Goal: Information Seeking & Learning: Check status

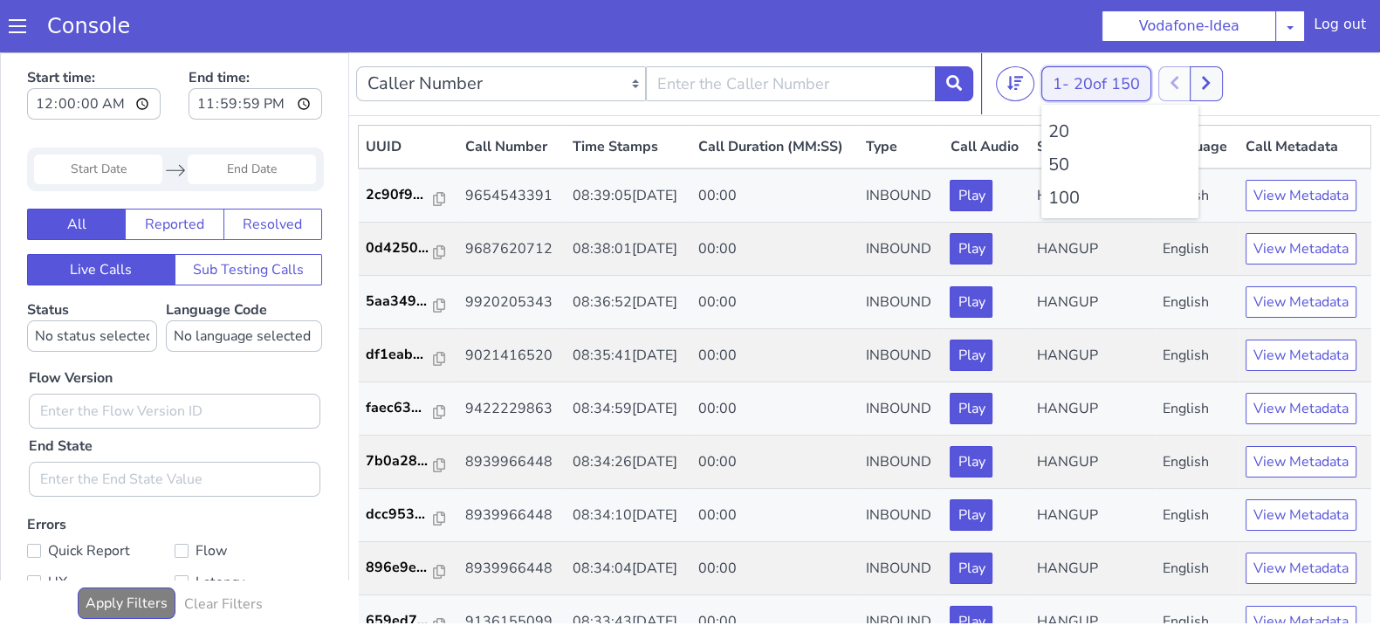
click at [1074, 86] on button "1 - 20 of 150" at bounding box center [1097, 83] width 110 height 35
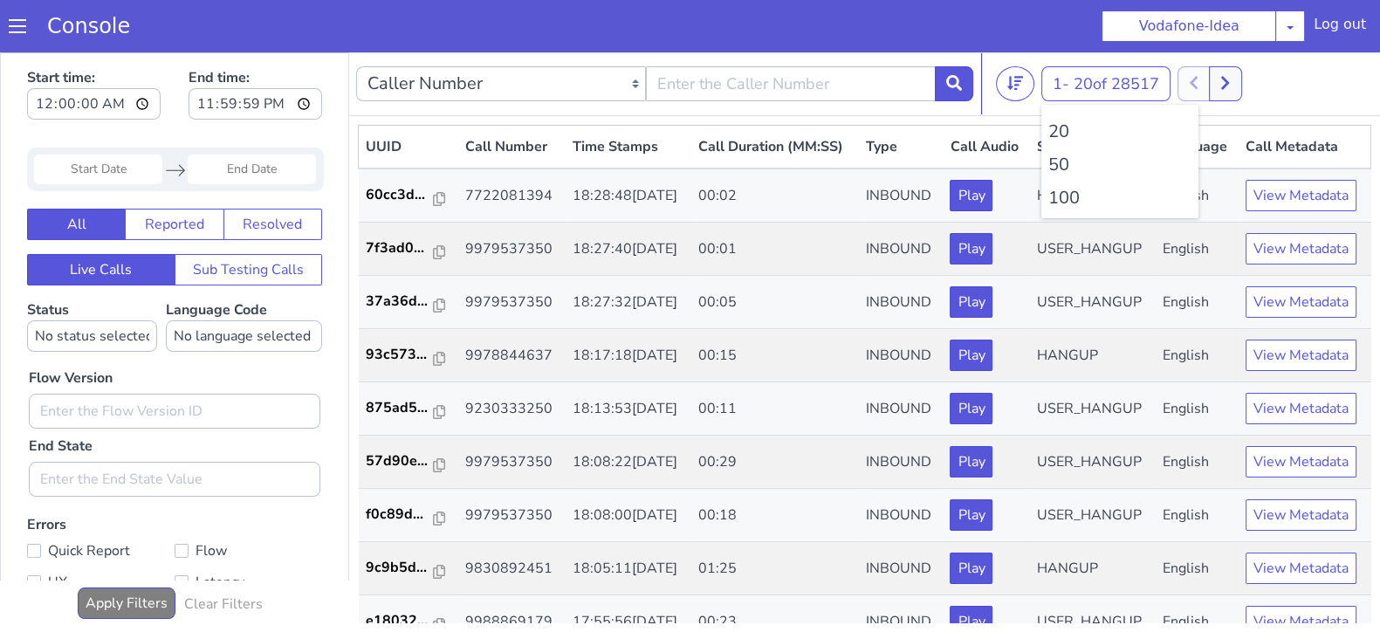
click at [1069, 201] on li "100" at bounding box center [1120, 198] width 143 height 26
click at [1065, 199] on li "100" at bounding box center [1120, 198] width 143 height 26
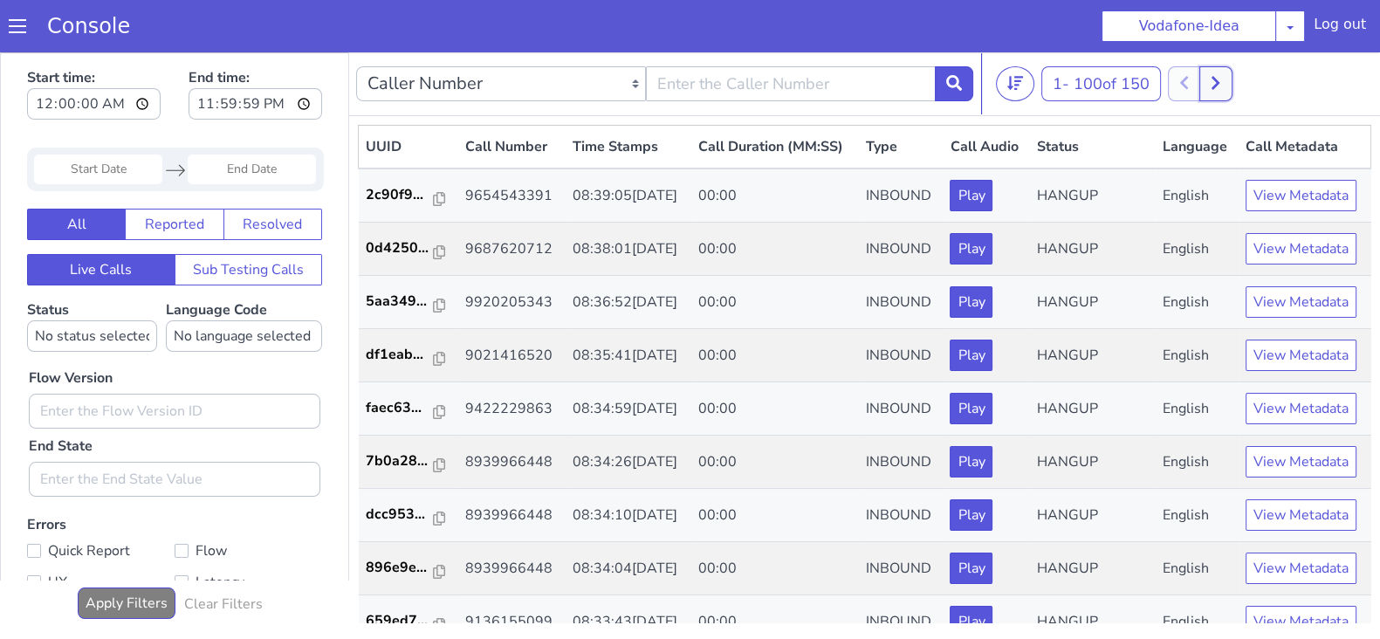
click at [1230, 93] on button at bounding box center [1216, 83] width 32 height 35
click at [1208, 85] on icon at bounding box center [1204, 83] width 10 height 16
click at [1237, 79] on icon at bounding box center [1235, 83] width 10 height 16
click at [1224, 80] on div at bounding box center [1219, 83] width 65 height 35
click at [1207, 85] on icon at bounding box center [1204, 83] width 8 height 13
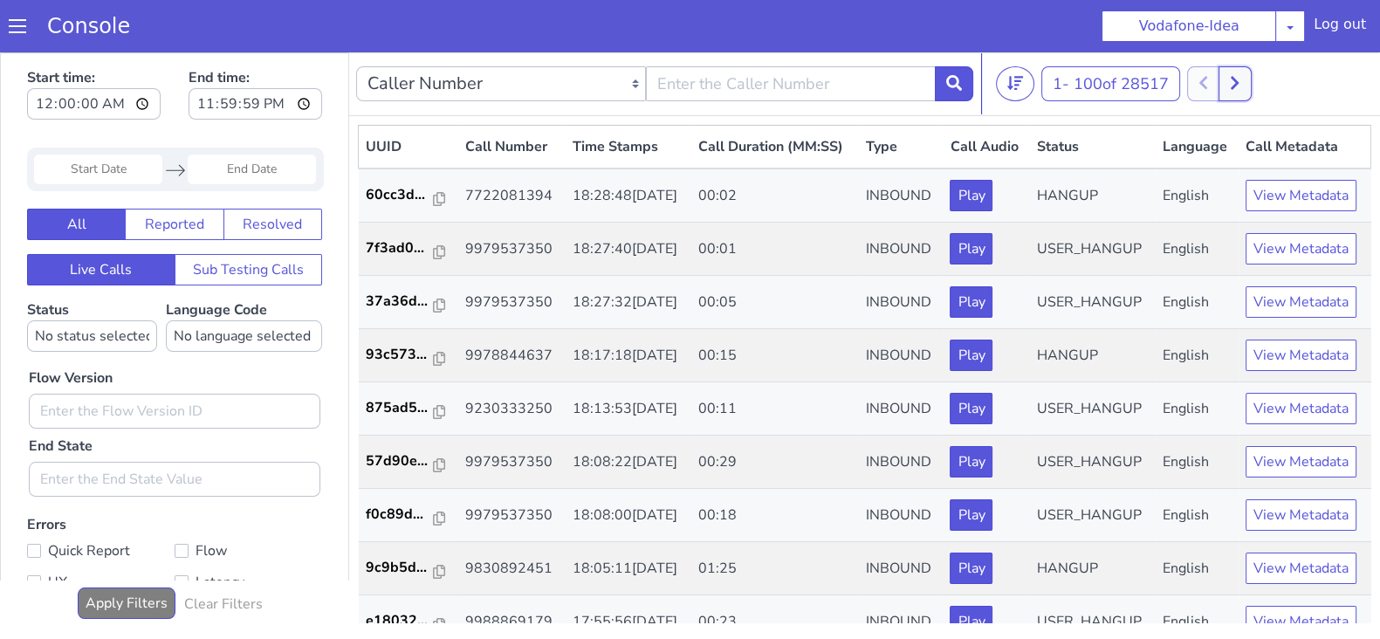
click at [1238, 82] on icon at bounding box center [1235, 83] width 10 height 16
click at [1220, 80] on button at bounding box center [1203, 83] width 32 height 35
click at [1232, 93] on button at bounding box center [1216, 83] width 32 height 35
click at [1196, 86] on button at bounding box center [1203, 83] width 32 height 35
click at [1220, 86] on icon at bounding box center [1216, 83] width 8 height 13
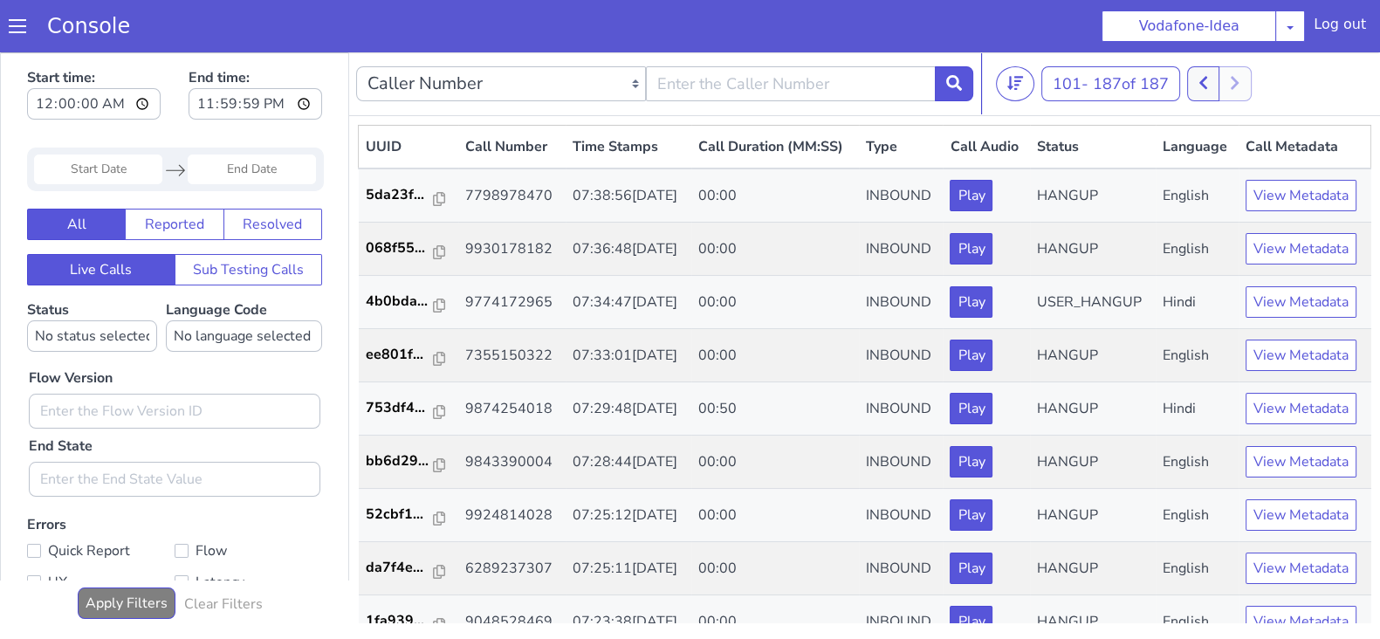
click at [1187, 89] on div "101 - 187 of 187 20 50 100" at bounding box center [1184, 83] width 377 height 35
click at [1196, 84] on button at bounding box center [1203, 83] width 32 height 35
click at [1199, 84] on div at bounding box center [1200, 83] width 65 height 35
click at [1214, 82] on button at bounding box center [1216, 83] width 32 height 35
click at [1180, 90] on button "101 - 187 of 187" at bounding box center [1111, 83] width 139 height 35
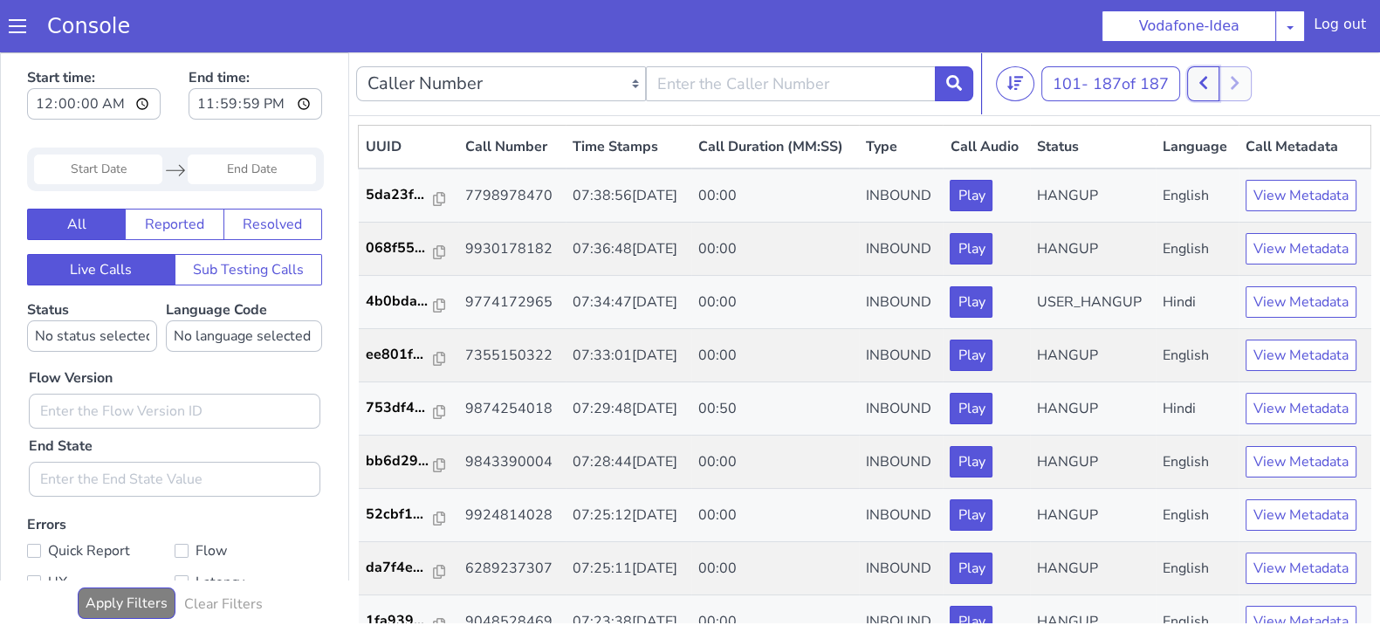
click at [1200, 85] on button at bounding box center [1203, 83] width 32 height 35
click at [1210, 85] on button at bounding box center [1216, 83] width 32 height 35
click at [1179, 87] on button "101 - 187 of 187" at bounding box center [1111, 83] width 139 height 35
click at [1199, 87] on button at bounding box center [1203, 83] width 32 height 35
click at [1227, 76] on button at bounding box center [1216, 83] width 32 height 35
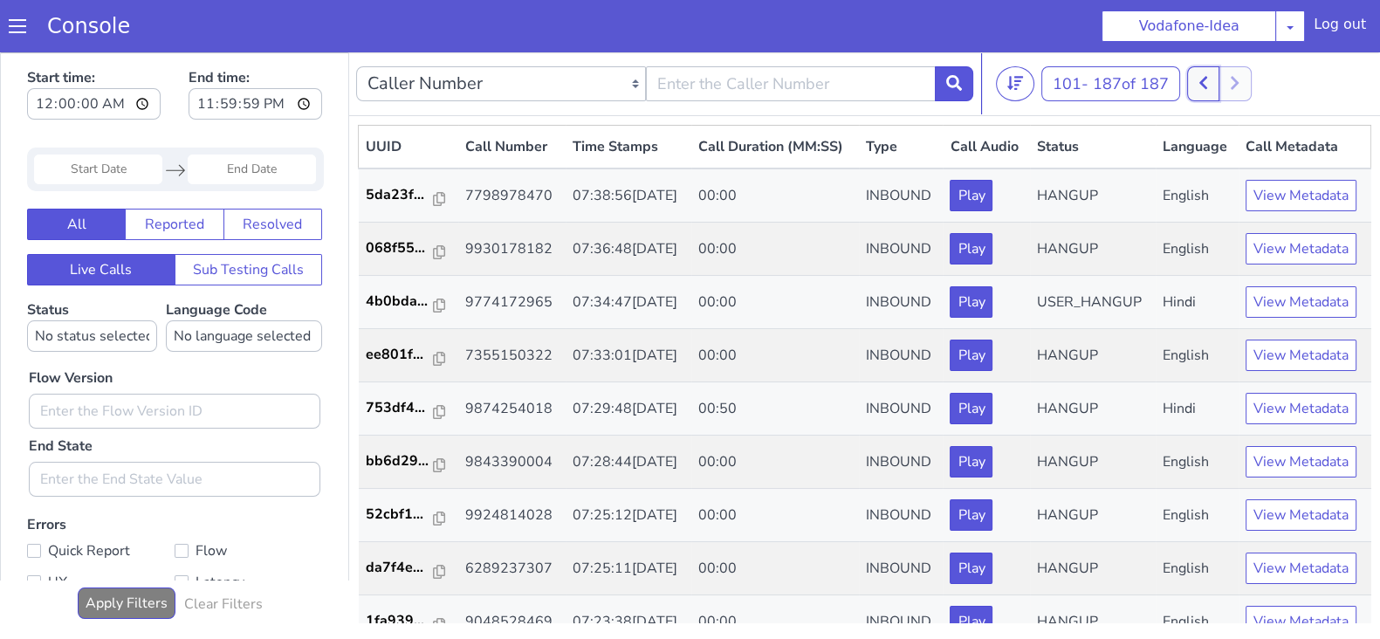
click at [1208, 85] on icon at bounding box center [1204, 83] width 10 height 16
click at [1210, 85] on button at bounding box center [1216, 83] width 32 height 35
click at [1208, 88] on icon at bounding box center [1204, 83] width 10 height 16
click at [1214, 85] on button at bounding box center [1216, 83] width 32 height 35
click at [1190, 81] on div "101 - 187 of 187 20 50 100" at bounding box center [1184, 83] width 377 height 35
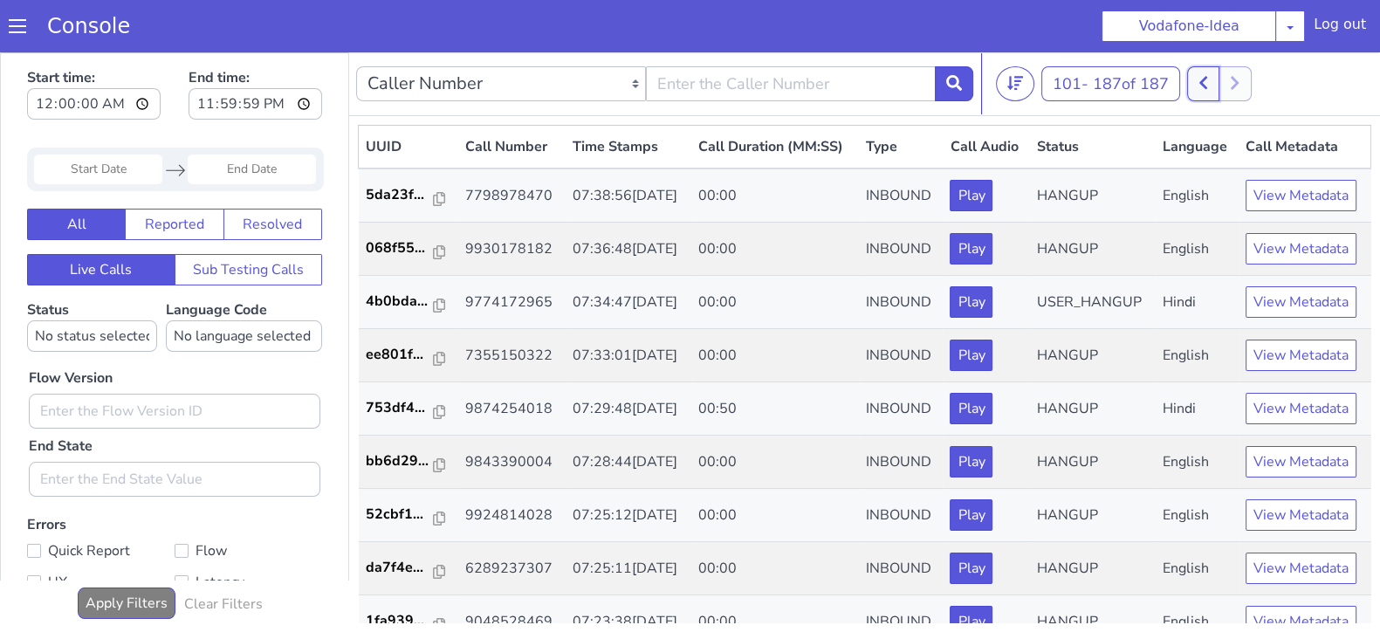
click at [1205, 81] on icon at bounding box center [1204, 83] width 8 height 13
click at [1214, 82] on icon at bounding box center [1216, 83] width 10 height 16
click at [1214, 82] on button at bounding box center [1203, 83] width 32 height 35
click at [1221, 89] on icon at bounding box center [1216, 83] width 10 height 16
click at [1201, 84] on button at bounding box center [1203, 83] width 32 height 35
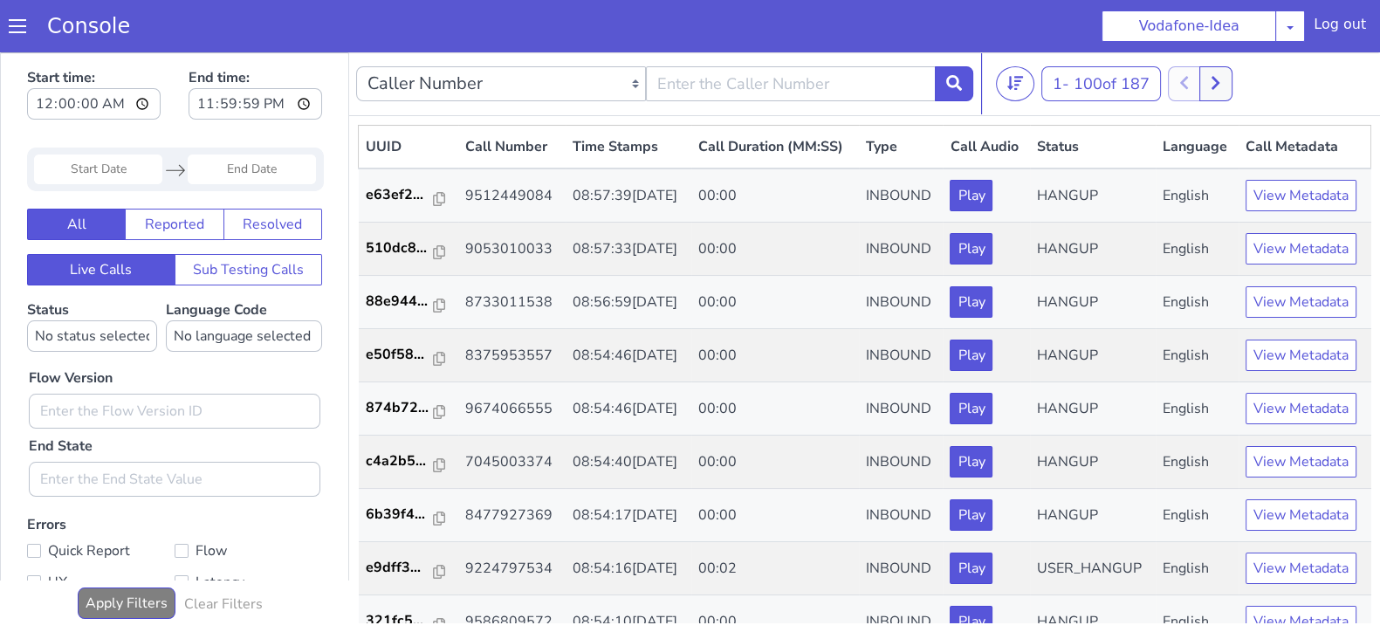
click at [1227, 98] on nav "Caller Number Call UUID Custom Parameter 1 - 100 of 187 20 50 100" at bounding box center [864, 84] width 1031 height 64
click at [1221, 79] on icon at bounding box center [1216, 83] width 10 height 16
click at [1202, 80] on icon at bounding box center [1204, 83] width 10 height 16
click at [1216, 79] on icon at bounding box center [1216, 83] width 10 height 16
click at [1199, 76] on button at bounding box center [1203, 83] width 32 height 35
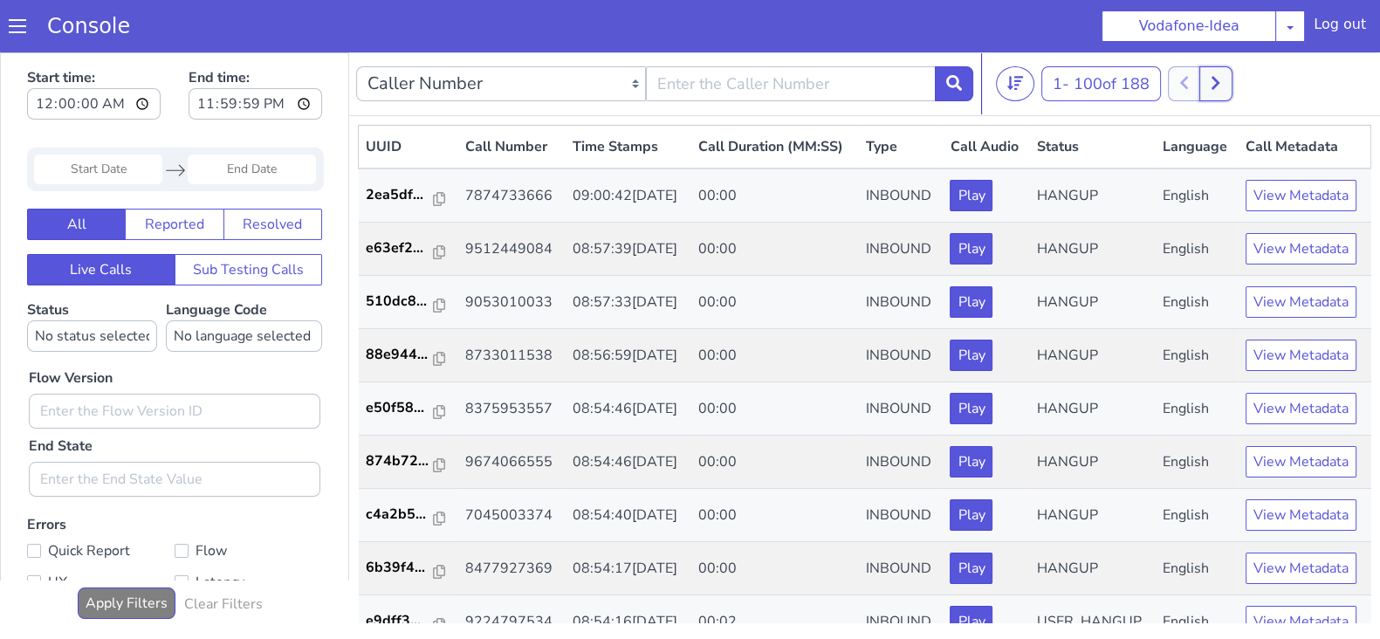
click at [1220, 83] on icon at bounding box center [1216, 83] width 8 height 13
click at [1200, 93] on button at bounding box center [1203, 83] width 32 height 35
click at [1218, 85] on icon at bounding box center [1216, 83] width 10 height 16
click at [1203, 75] on icon at bounding box center [1204, 83] width 10 height 16
click at [1221, 82] on icon at bounding box center [1216, 83] width 10 height 16
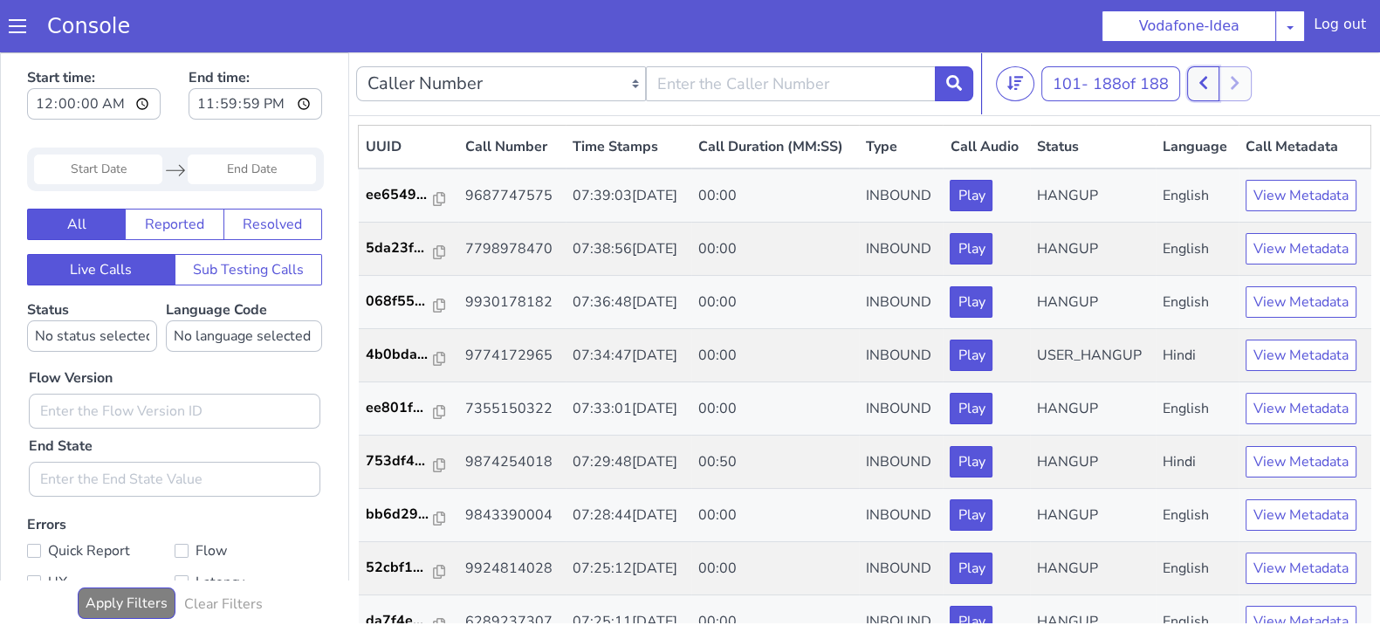
click at [1208, 85] on icon at bounding box center [1204, 83] width 10 height 16
click at [1218, 85] on icon at bounding box center [1216, 83] width 10 height 16
click at [1213, 82] on button at bounding box center [1203, 83] width 32 height 35
click at [1220, 81] on icon at bounding box center [1216, 83] width 8 height 13
click at [1205, 80] on icon at bounding box center [1204, 83] width 8 height 13
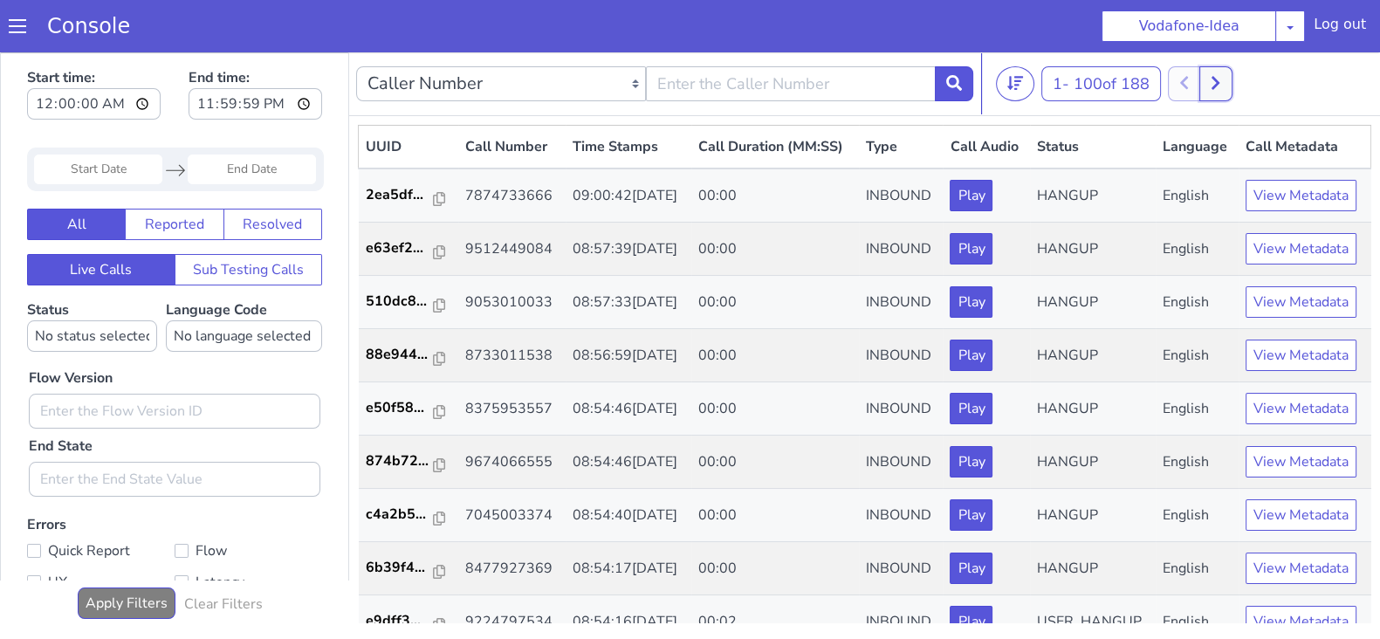
click at [1221, 80] on icon at bounding box center [1216, 83] width 10 height 16
click at [1200, 82] on button at bounding box center [1203, 83] width 32 height 35
click at [1221, 86] on icon at bounding box center [1216, 83] width 10 height 16
click at [1200, 87] on button at bounding box center [1203, 83] width 32 height 35
click at [1218, 86] on icon at bounding box center [1216, 83] width 8 height 13
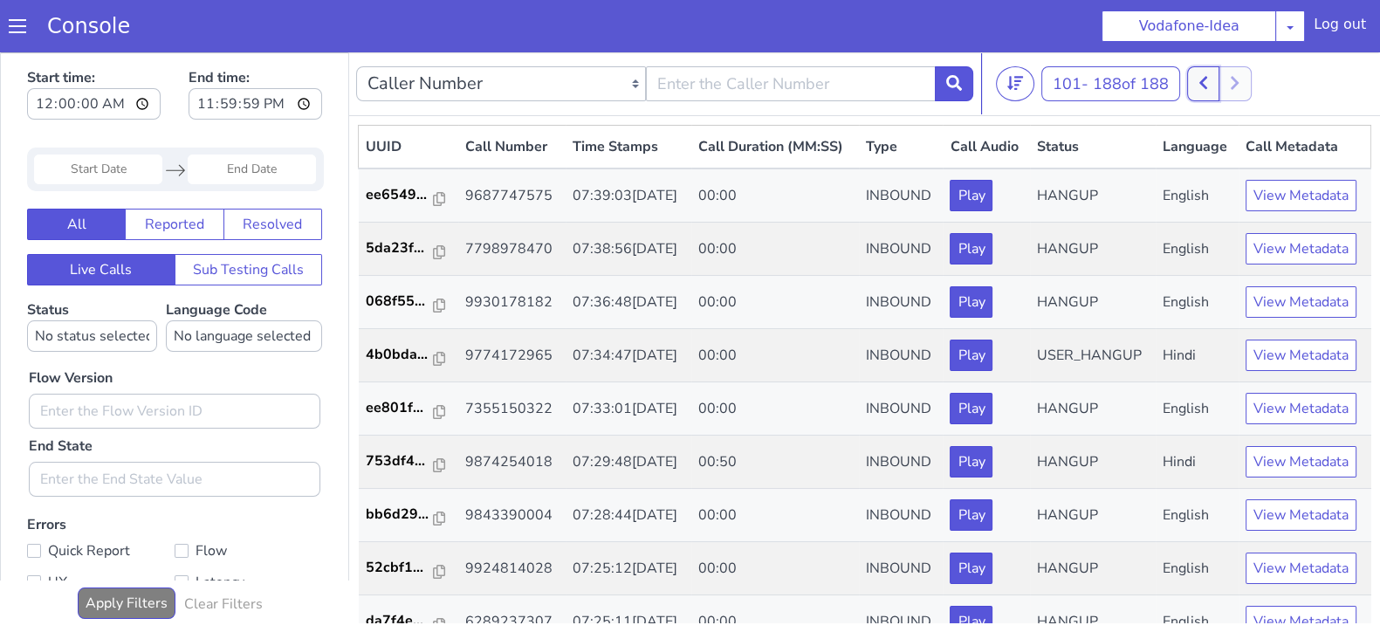
click at [1194, 79] on button at bounding box center [1203, 83] width 32 height 35
click at [1219, 85] on icon at bounding box center [1216, 83] width 10 height 16
click at [1208, 80] on icon at bounding box center [1204, 83] width 10 height 16
click at [1223, 91] on button at bounding box center [1216, 83] width 32 height 35
click at [1200, 89] on button at bounding box center [1203, 83] width 32 height 35
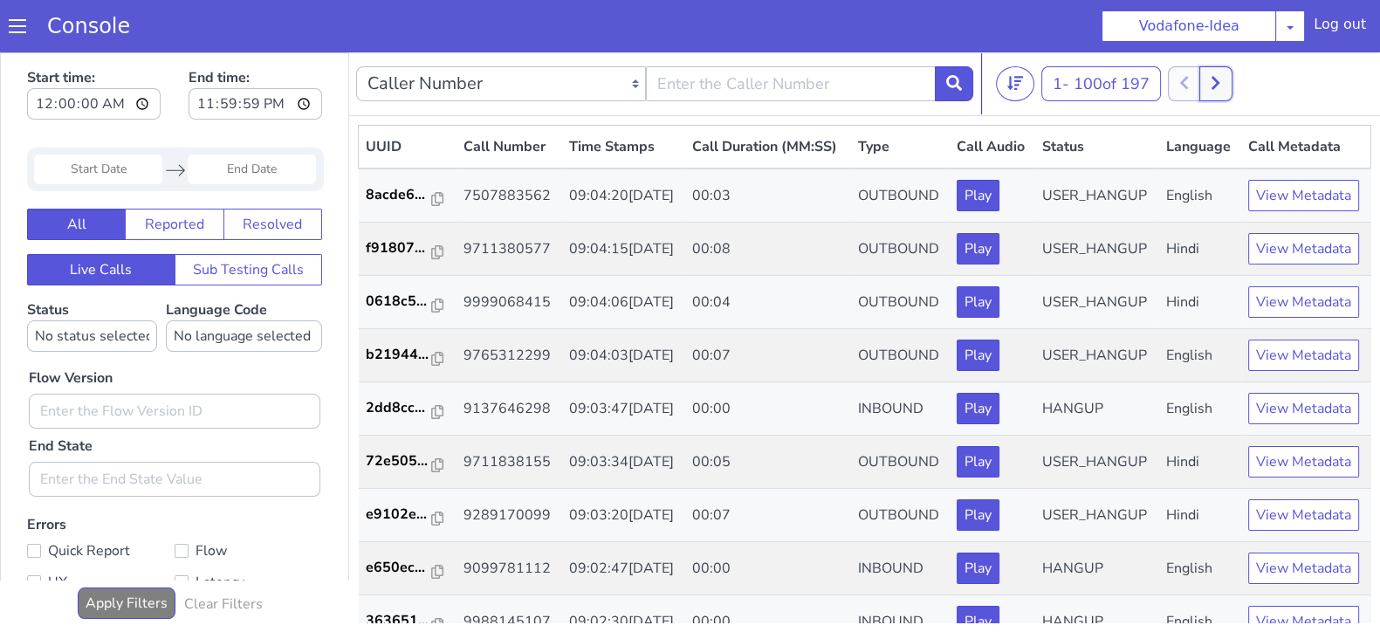
click at [1228, 80] on button at bounding box center [1216, 83] width 32 height 35
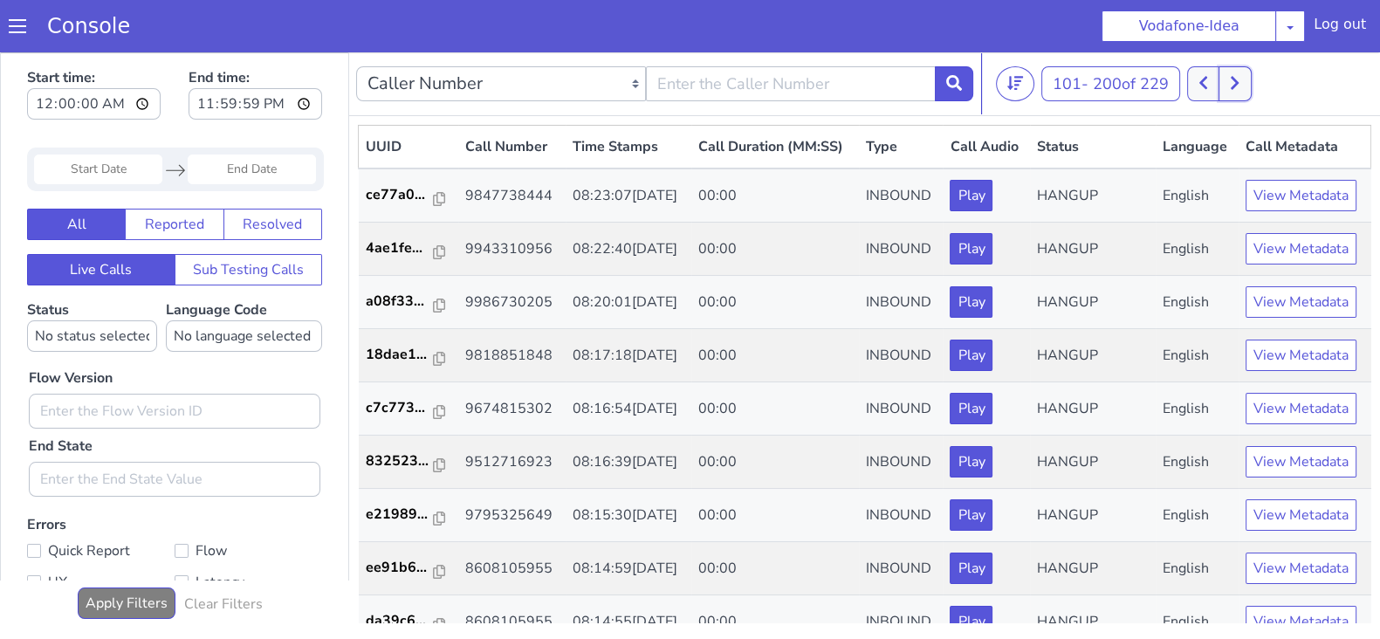
click at [1238, 72] on button at bounding box center [1235, 83] width 32 height 35
click at [1220, 78] on button at bounding box center [1203, 83] width 32 height 35
click at [1218, 80] on button at bounding box center [1203, 83] width 32 height 35
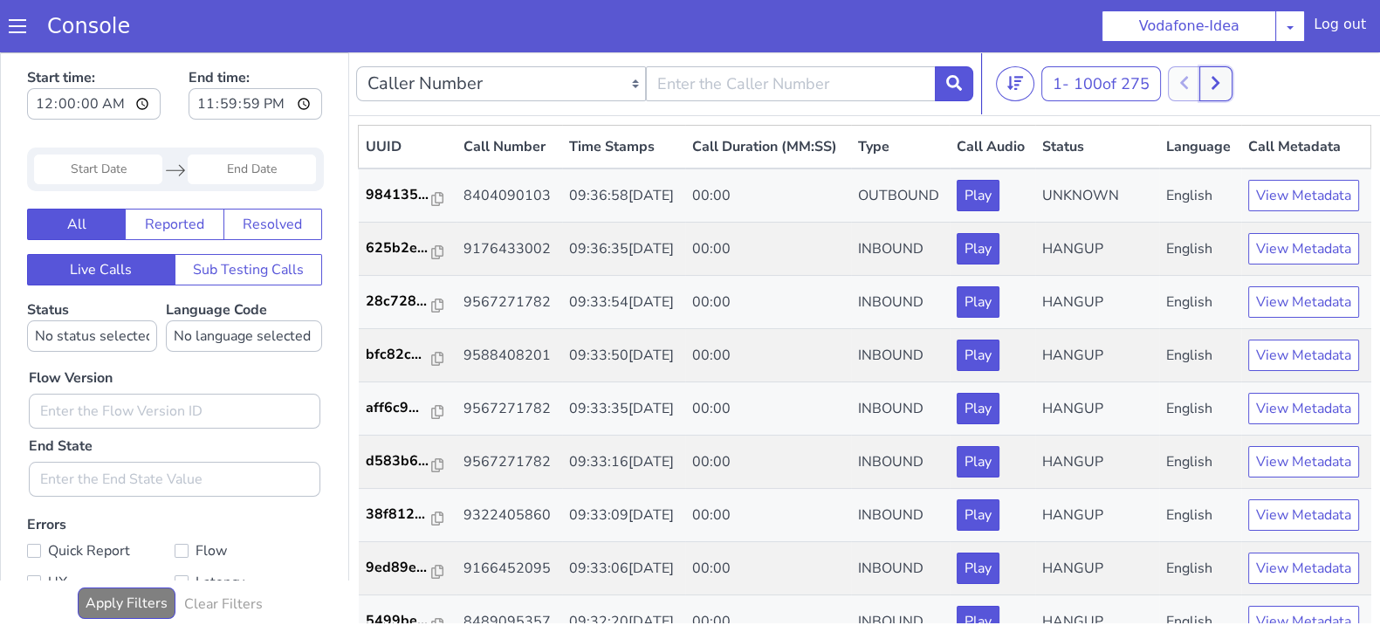
click at [1218, 83] on icon at bounding box center [1216, 83] width 10 height 16
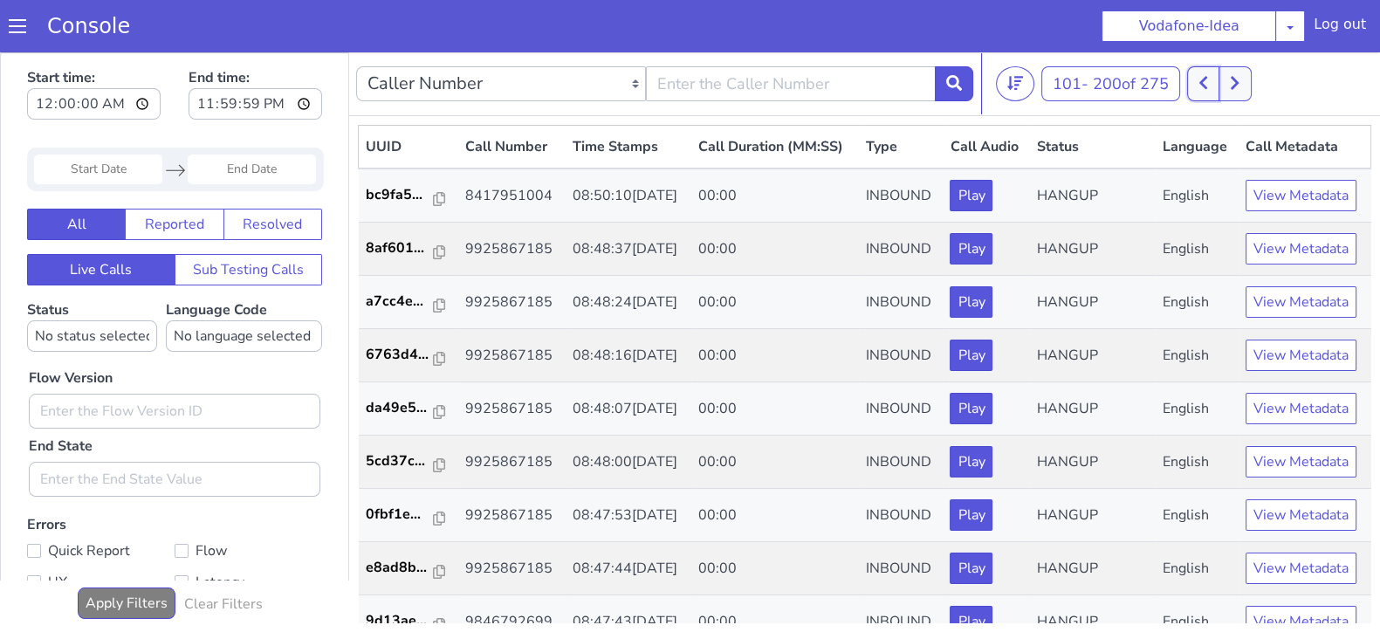
click at [1198, 86] on button at bounding box center [1203, 83] width 32 height 35
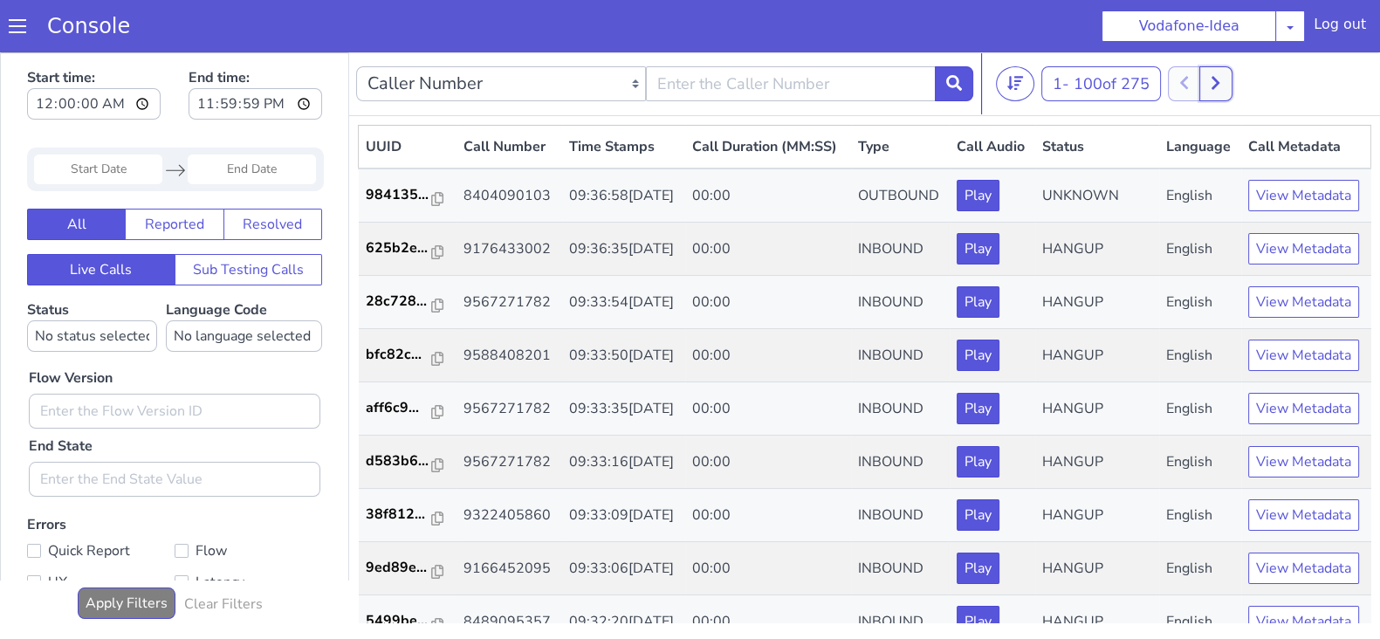
click at [1224, 89] on button at bounding box center [1216, 83] width 32 height 35
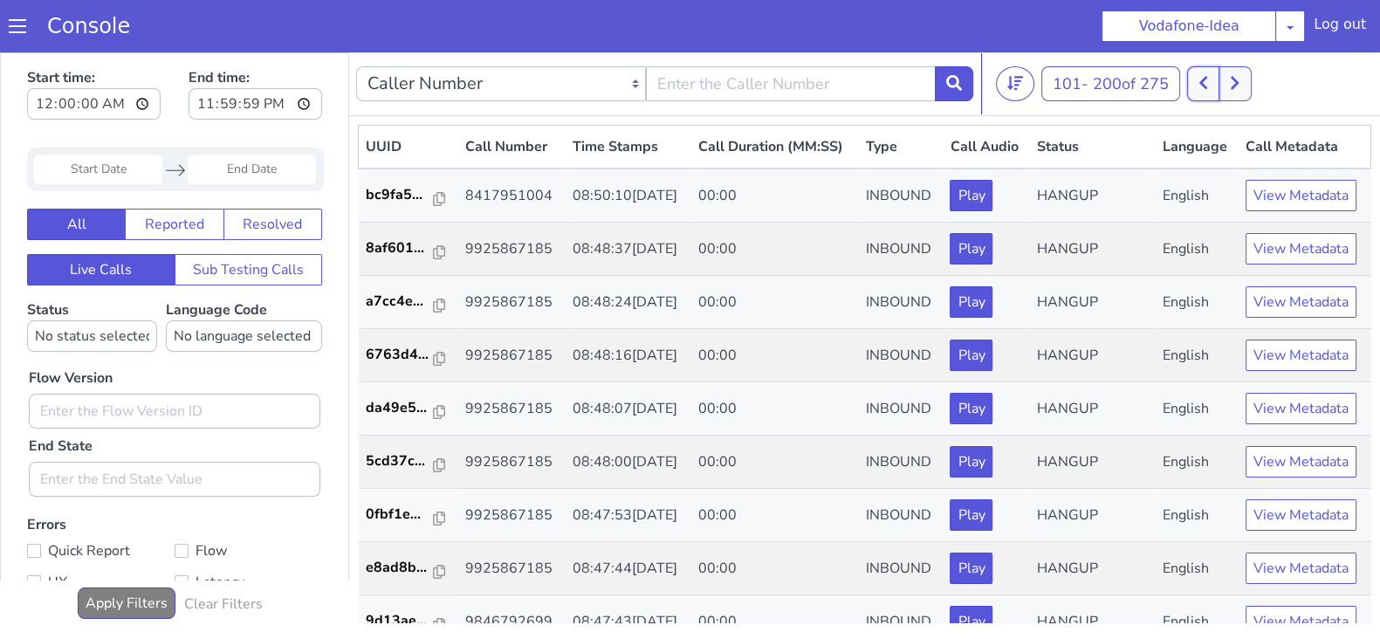
click at [1192, 79] on button at bounding box center [1203, 83] width 32 height 35
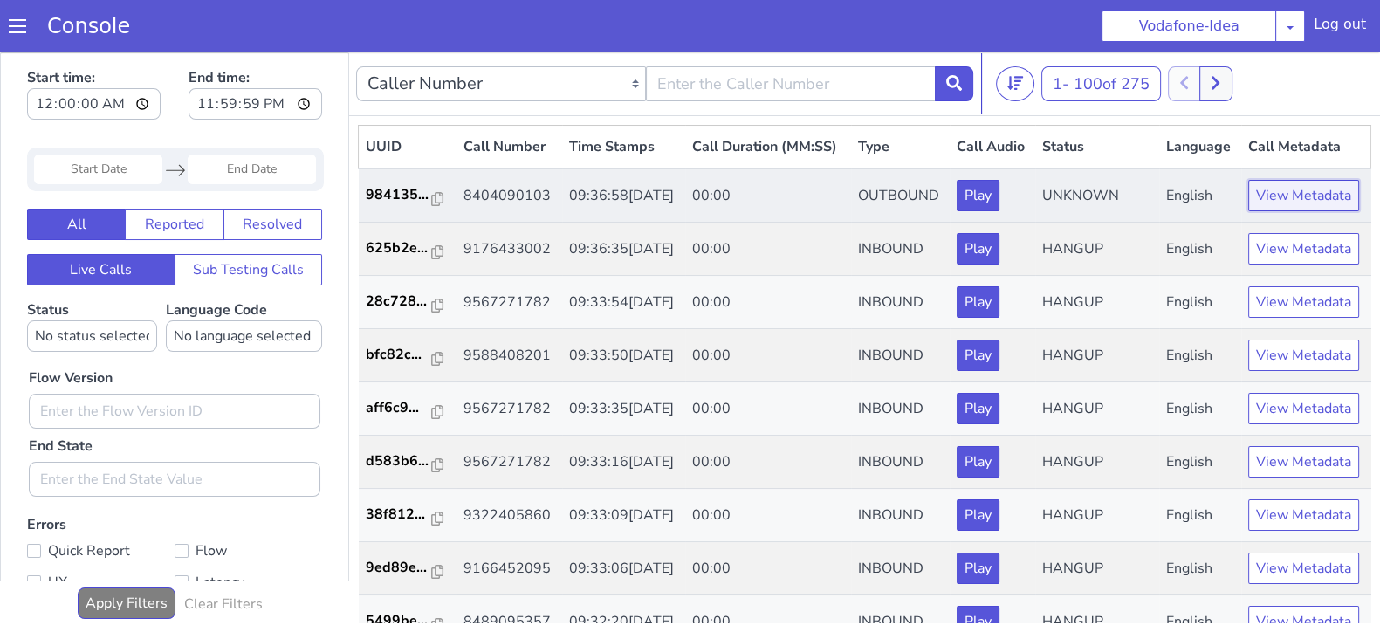
click at [1334, 211] on button "View Metadata" at bounding box center [1303, 195] width 111 height 31
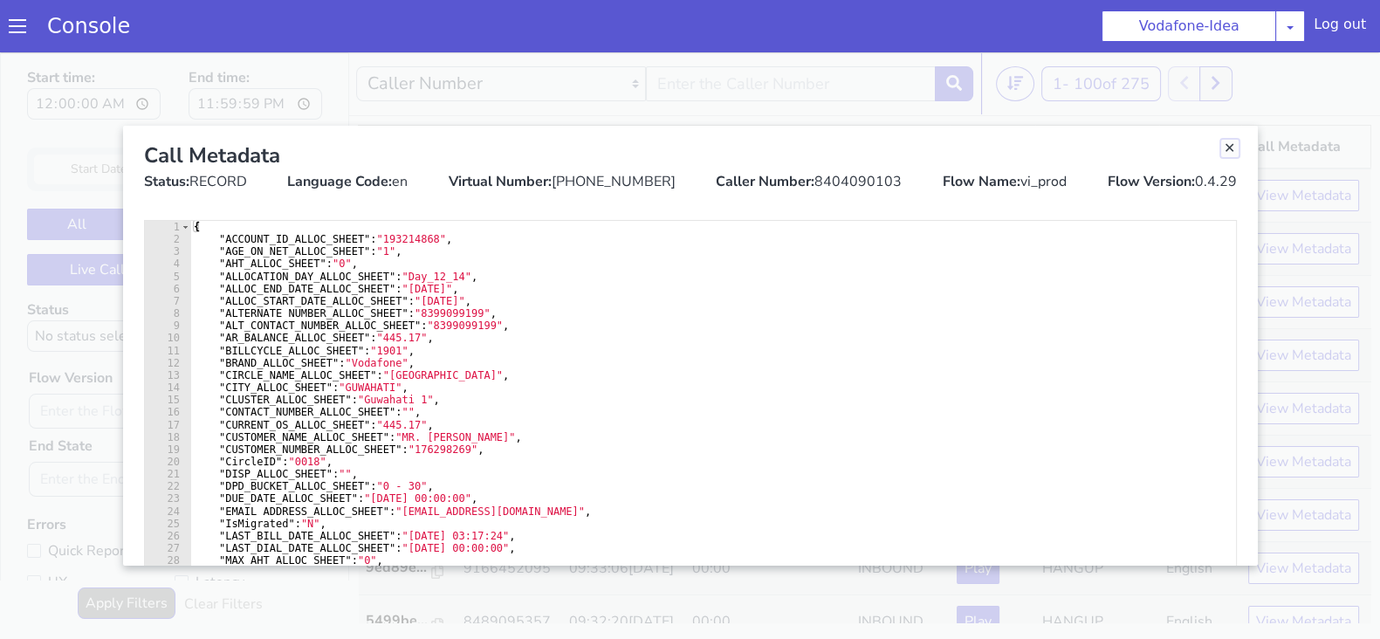
click at [1225, 140] on link "Close" at bounding box center [1229, 148] width 17 height 17
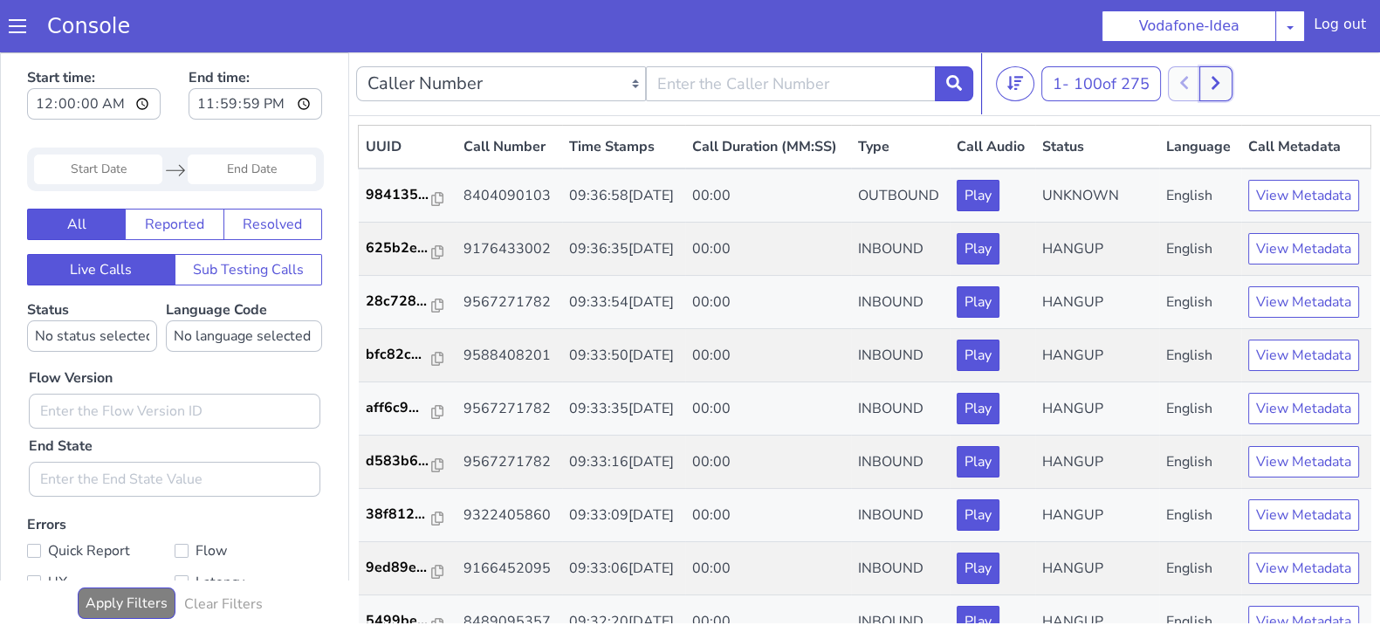
click at [1216, 84] on icon at bounding box center [1216, 83] width 10 height 16
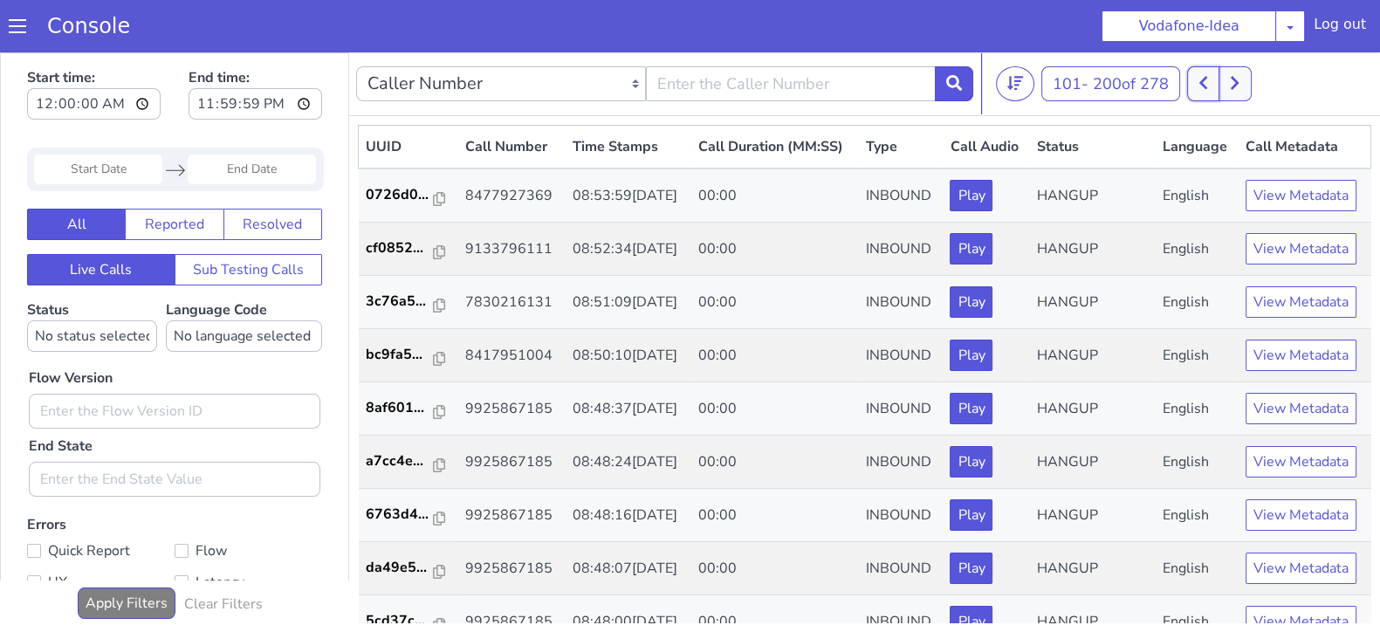
click at [1205, 80] on icon at bounding box center [1204, 83] width 10 height 16
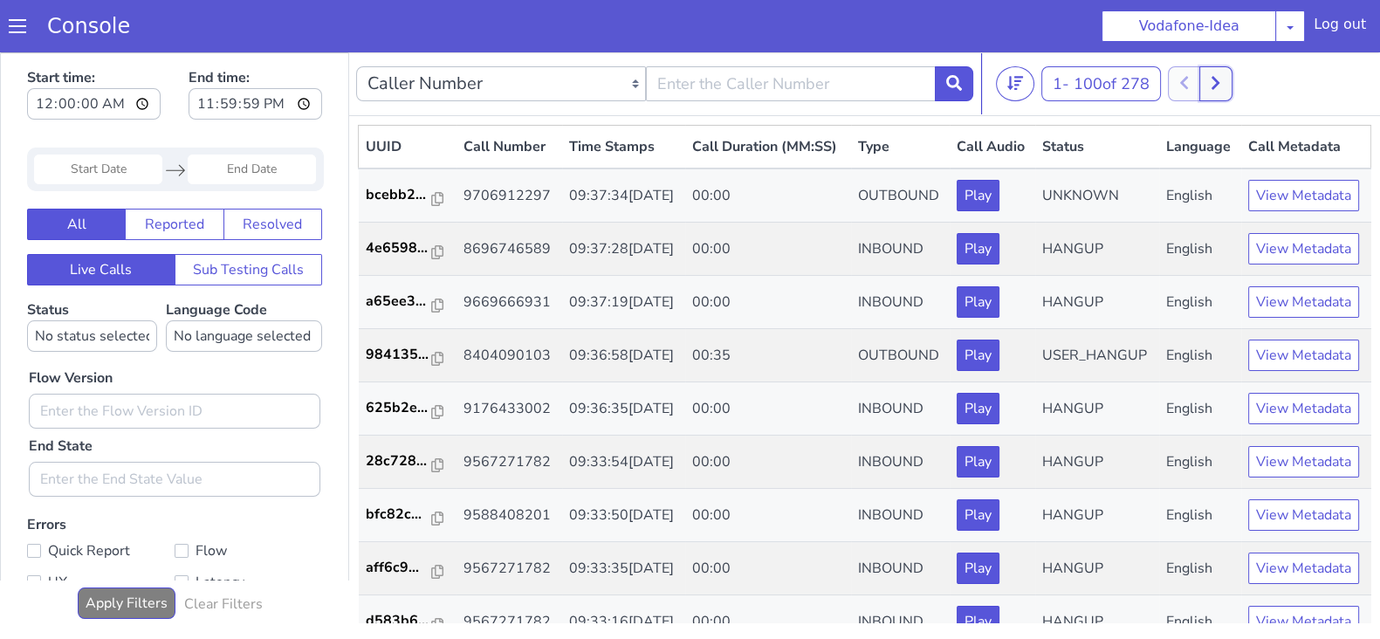
click at [1217, 84] on icon at bounding box center [1216, 83] width 10 height 16
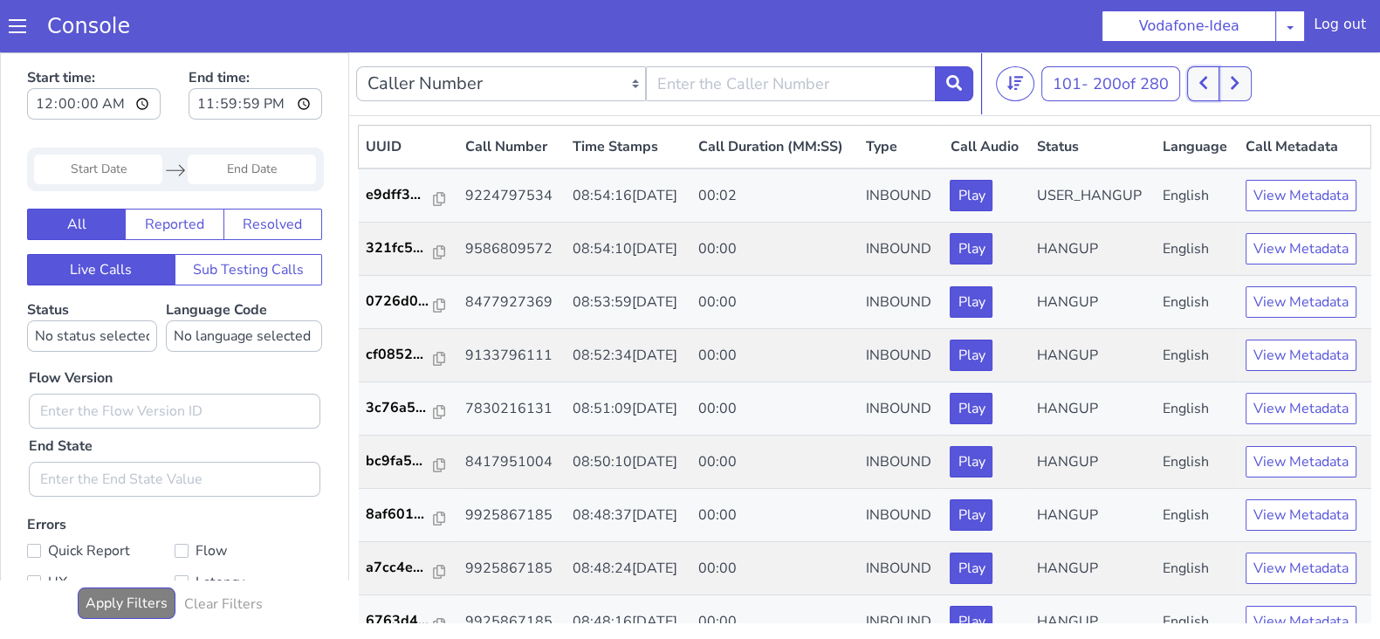
click at [1205, 80] on icon at bounding box center [1204, 83] width 10 height 16
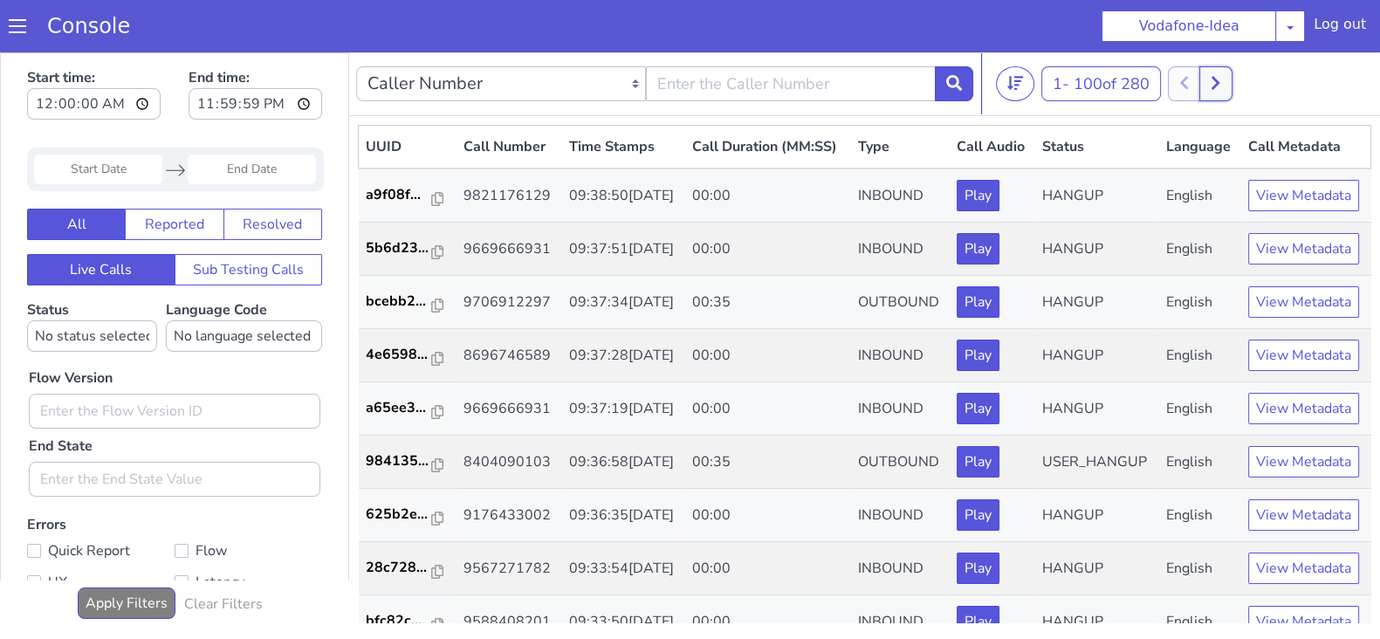
click at [1226, 83] on button at bounding box center [1216, 83] width 32 height 35
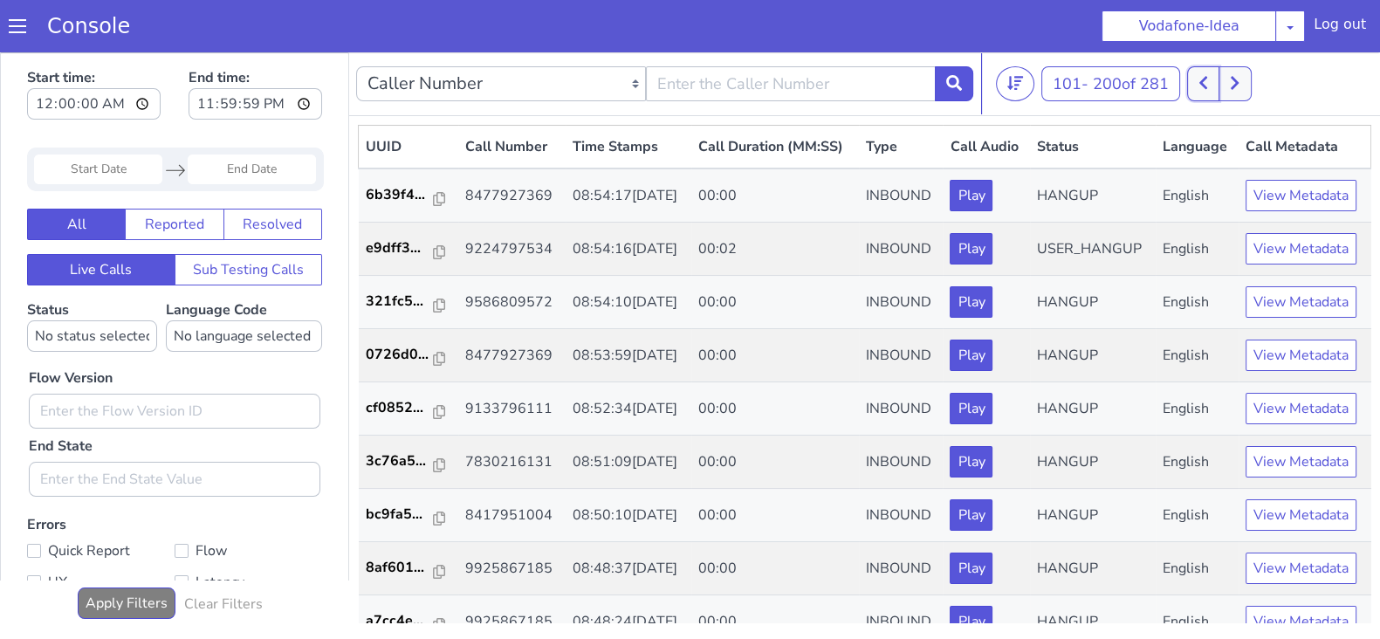
click at [1208, 84] on icon at bounding box center [1204, 83] width 10 height 16
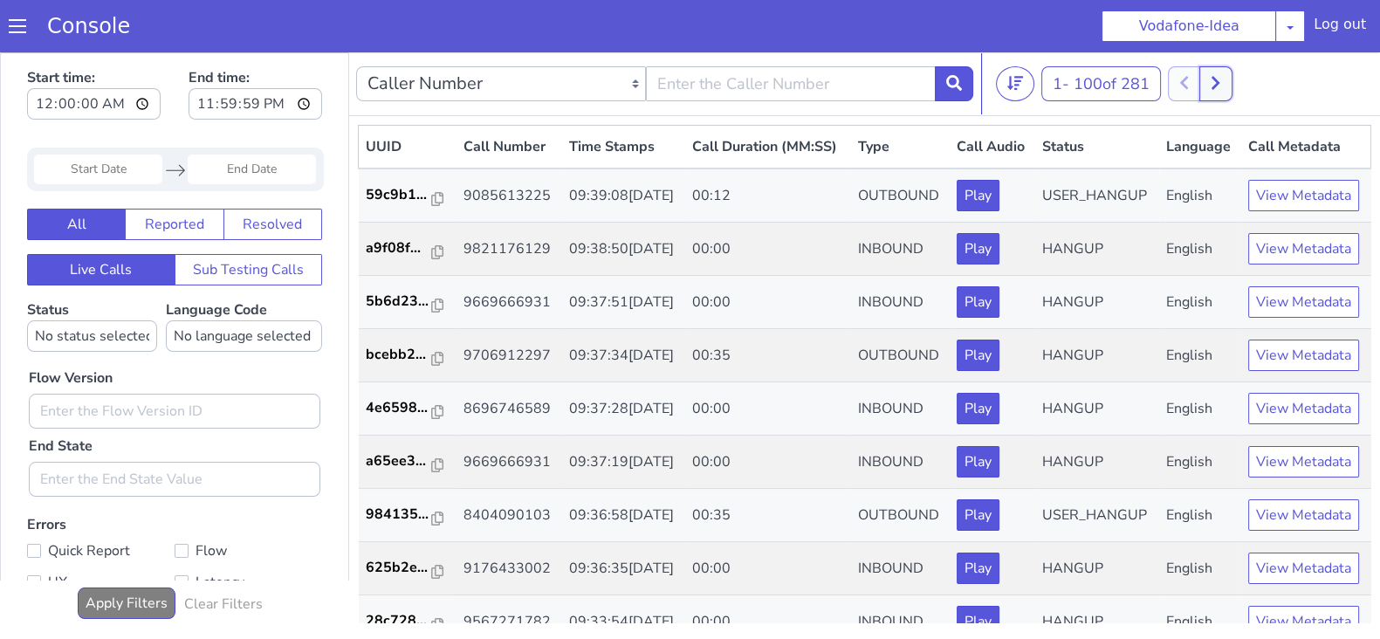
click at [1221, 82] on icon at bounding box center [1216, 83] width 10 height 16
